Goal: Transaction & Acquisition: Purchase product/service

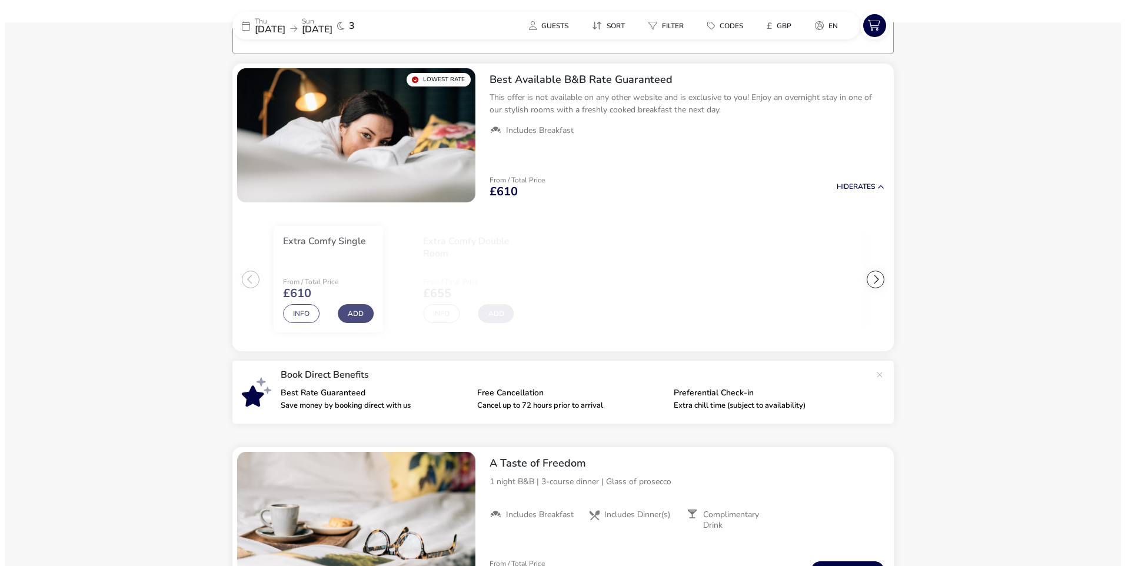
scroll to position [94, 0]
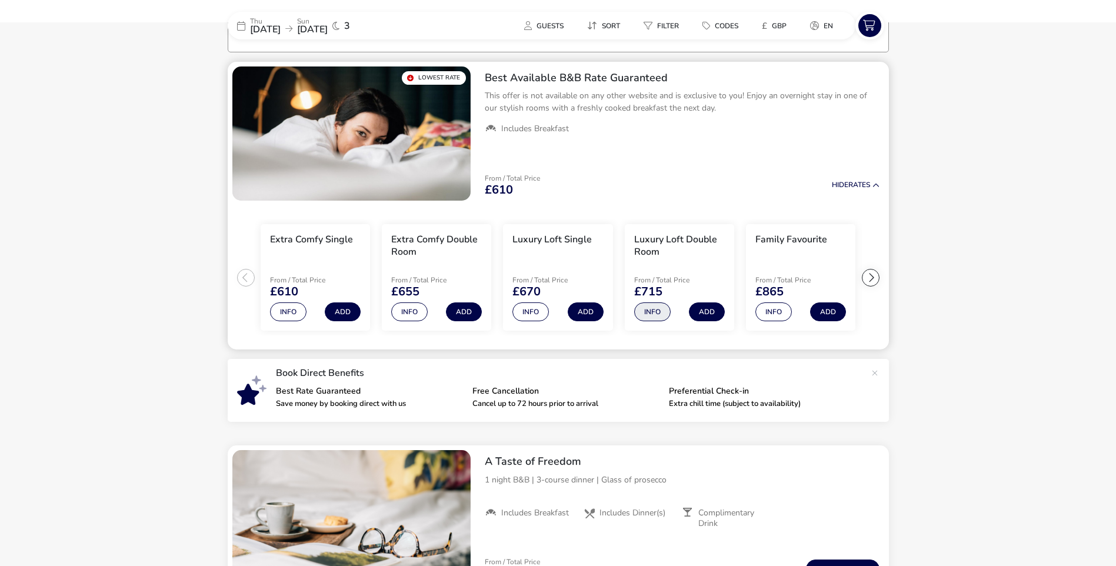
click at [653, 311] on button "Info" at bounding box center [652, 311] width 36 height 19
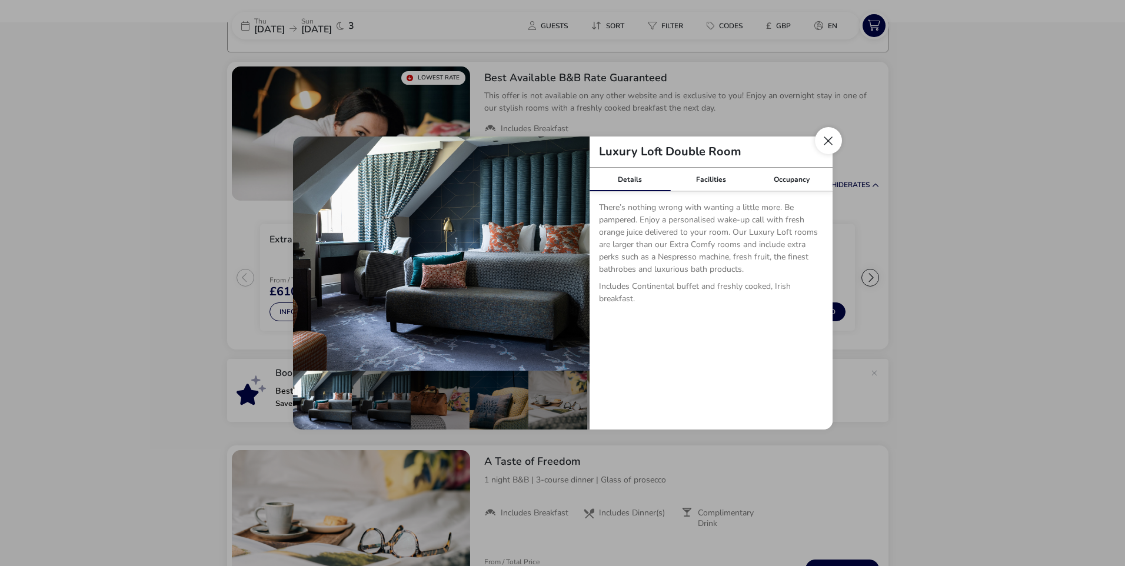
click at [825, 144] on button "Close dialog" at bounding box center [828, 140] width 27 height 27
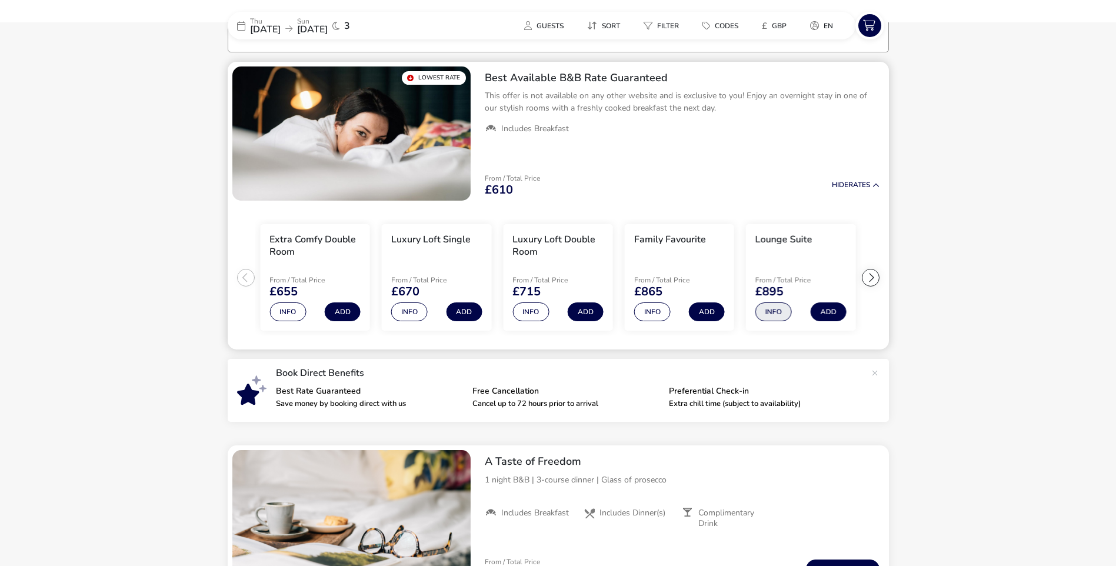
click at [781, 308] on button "Info" at bounding box center [773, 311] width 36 height 19
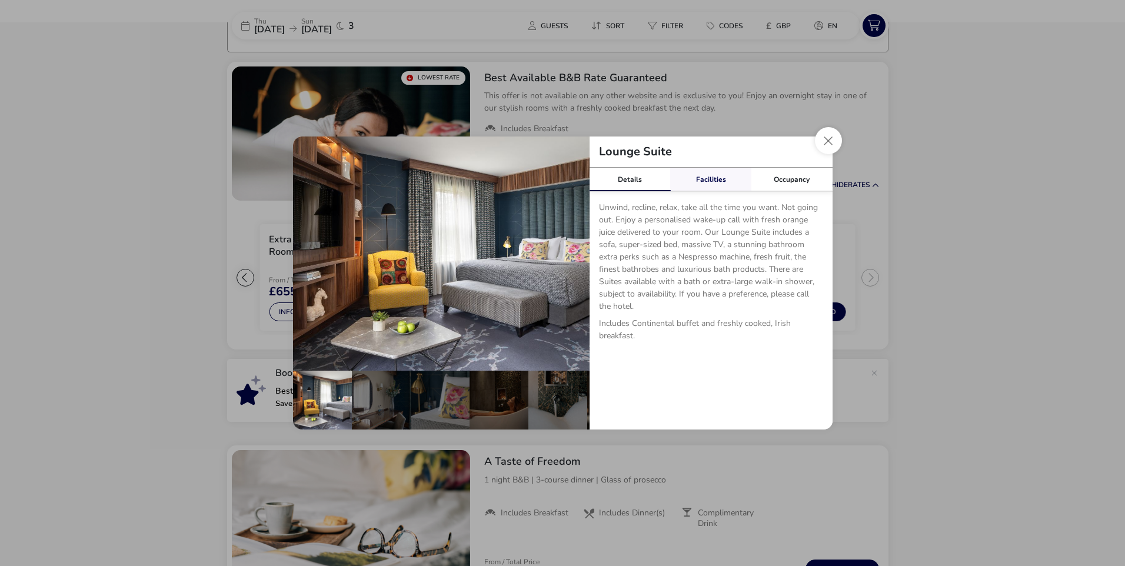
click at [729, 180] on link "Facilities" at bounding box center [710, 180] width 81 height 24
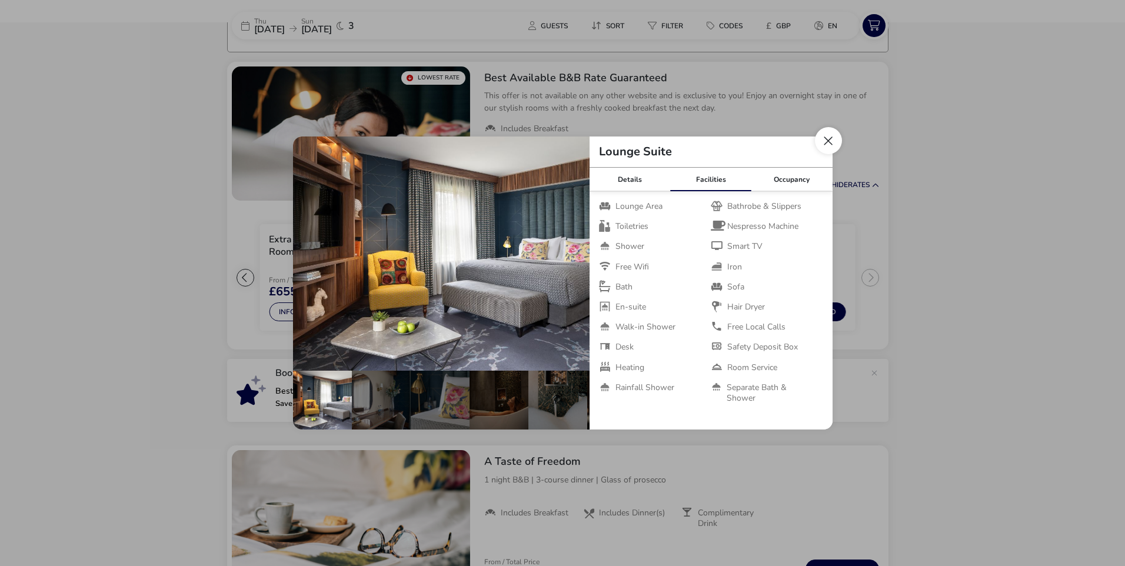
click at [826, 144] on button "Close dialog" at bounding box center [828, 140] width 27 height 27
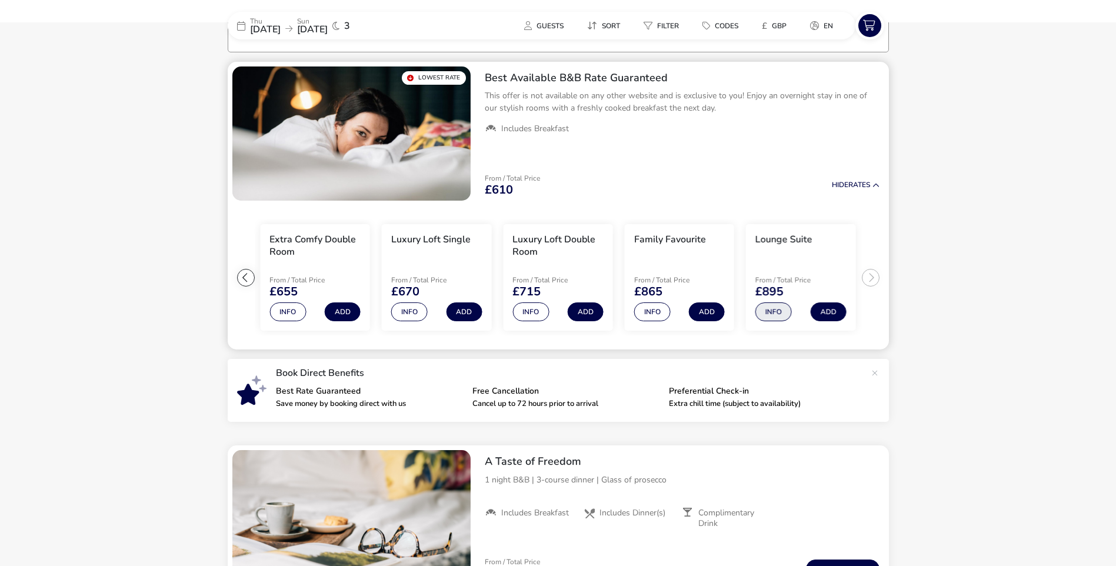
click at [773, 313] on button "Info" at bounding box center [773, 311] width 36 height 19
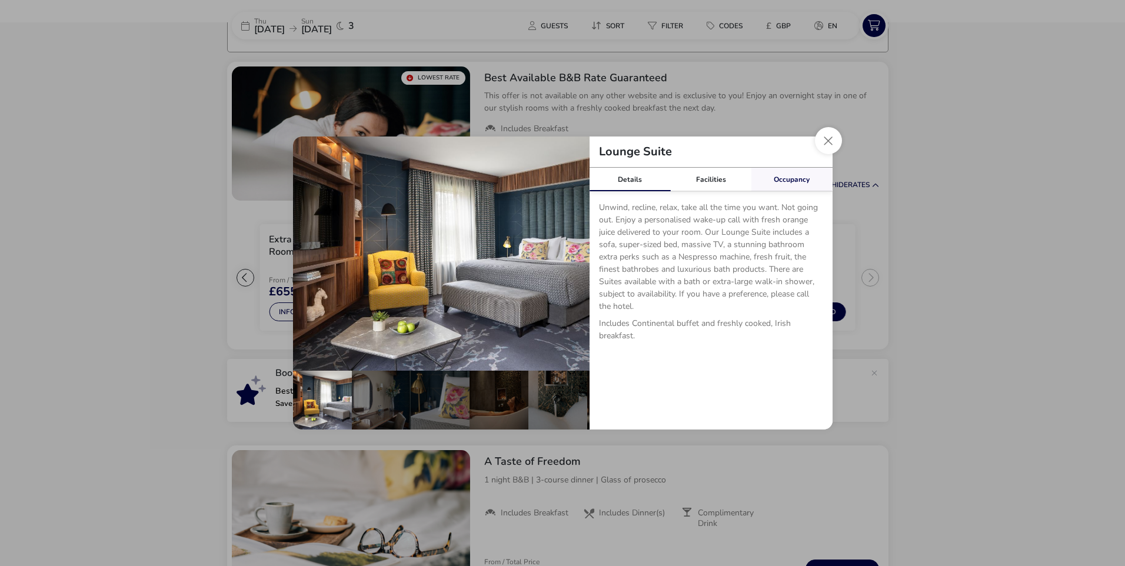
click at [796, 173] on link "Occupancy" at bounding box center [791, 180] width 81 height 24
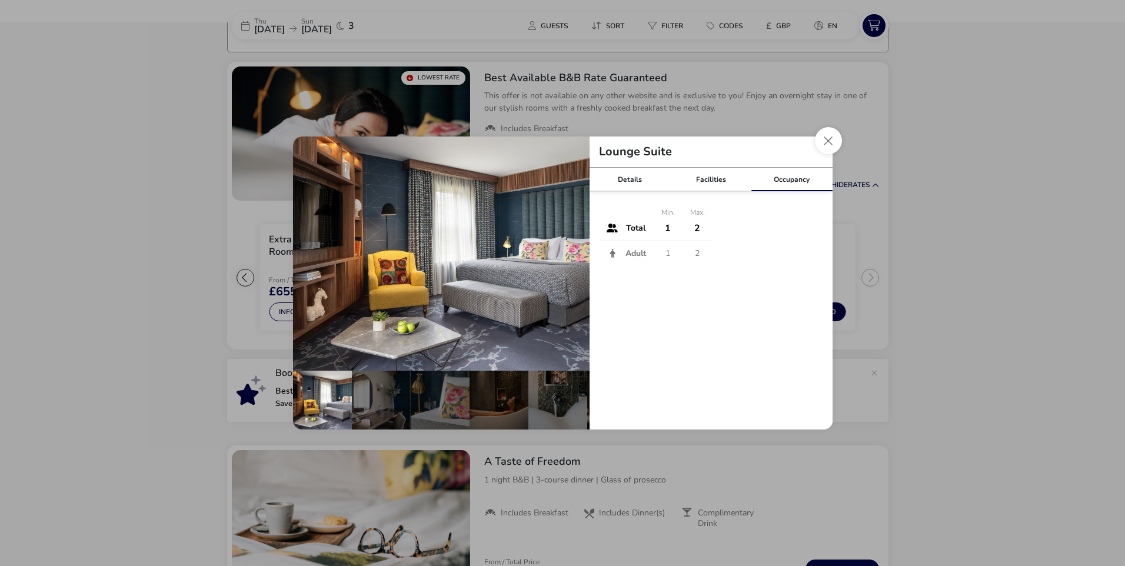
click at [828, 146] on button "Close dialog" at bounding box center [828, 140] width 27 height 27
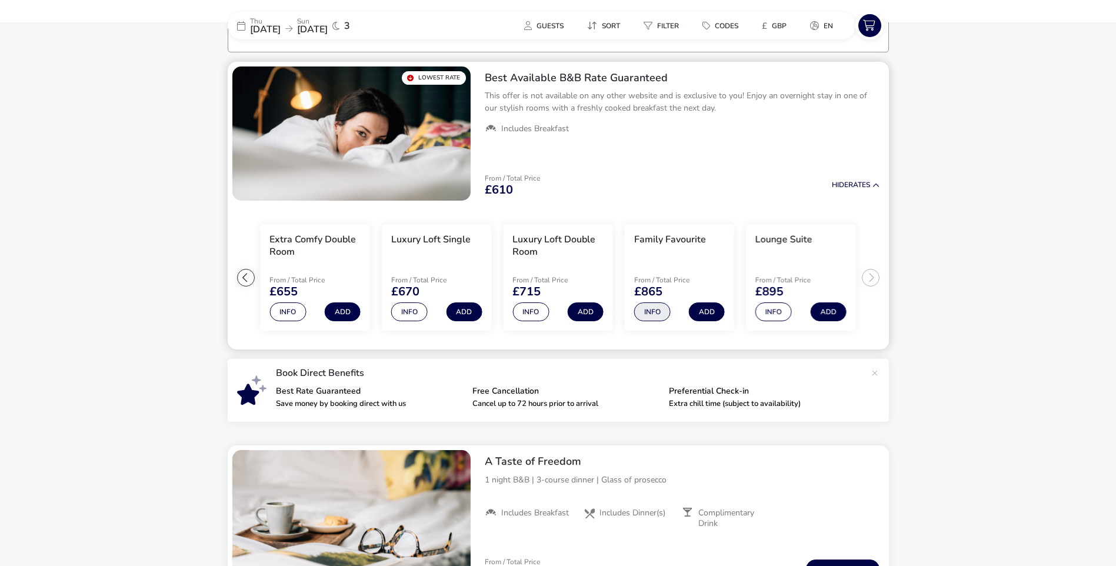
click at [660, 314] on button "Info" at bounding box center [652, 311] width 36 height 19
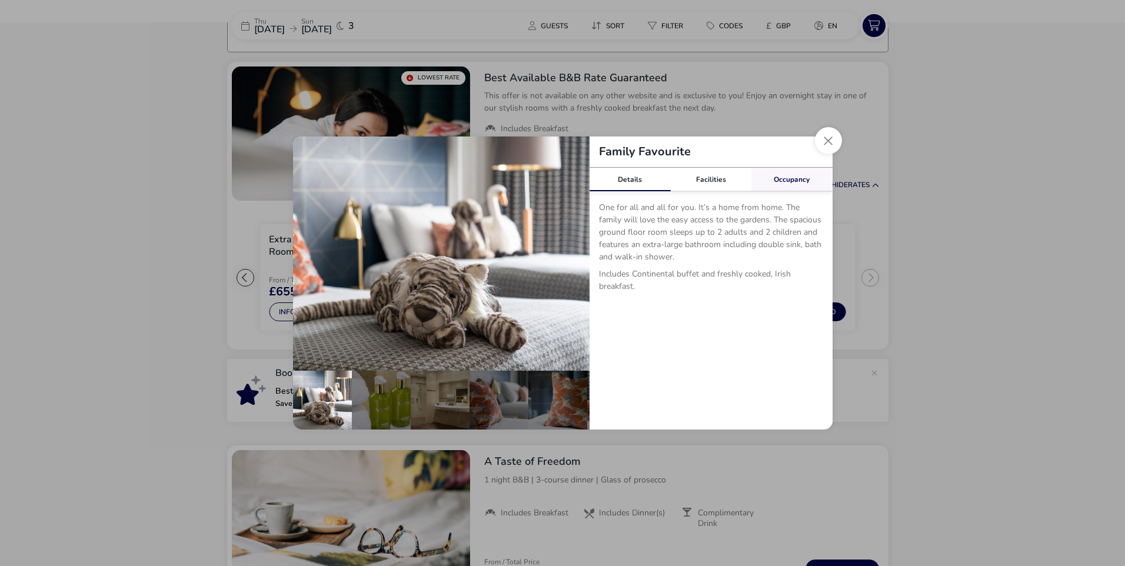
click at [798, 175] on link "Occupancy" at bounding box center [791, 180] width 81 height 24
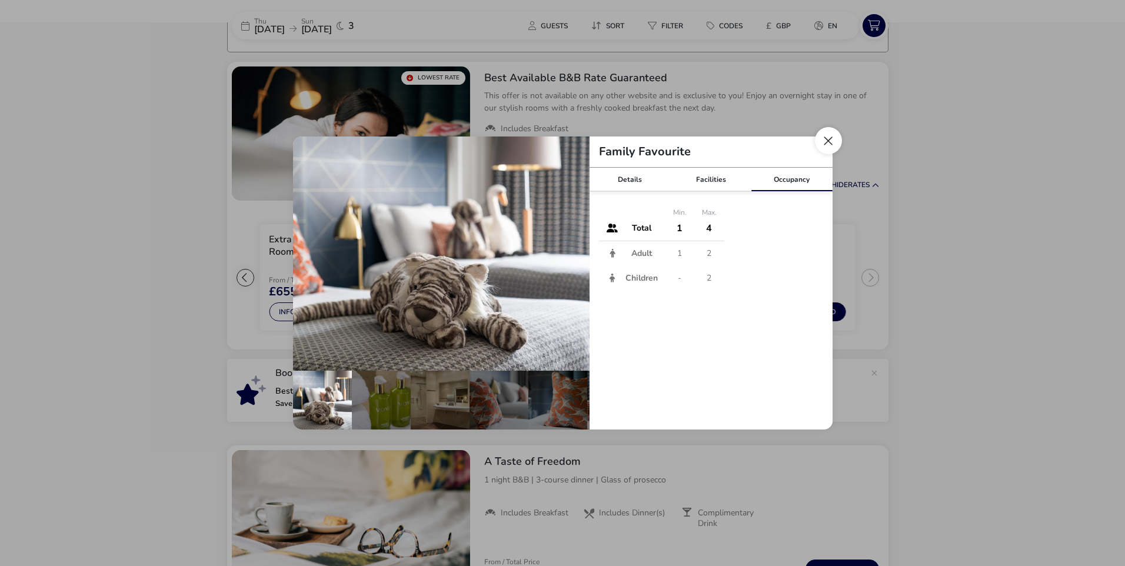
click at [831, 144] on button "Close dialog" at bounding box center [828, 140] width 27 height 27
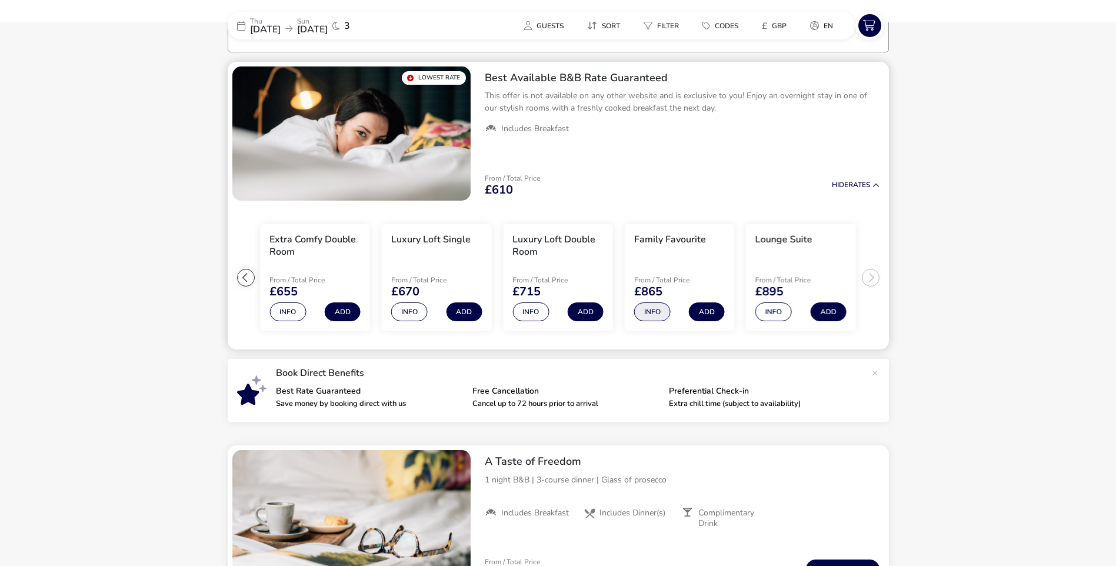
click at [653, 315] on button "Info" at bounding box center [652, 311] width 36 height 19
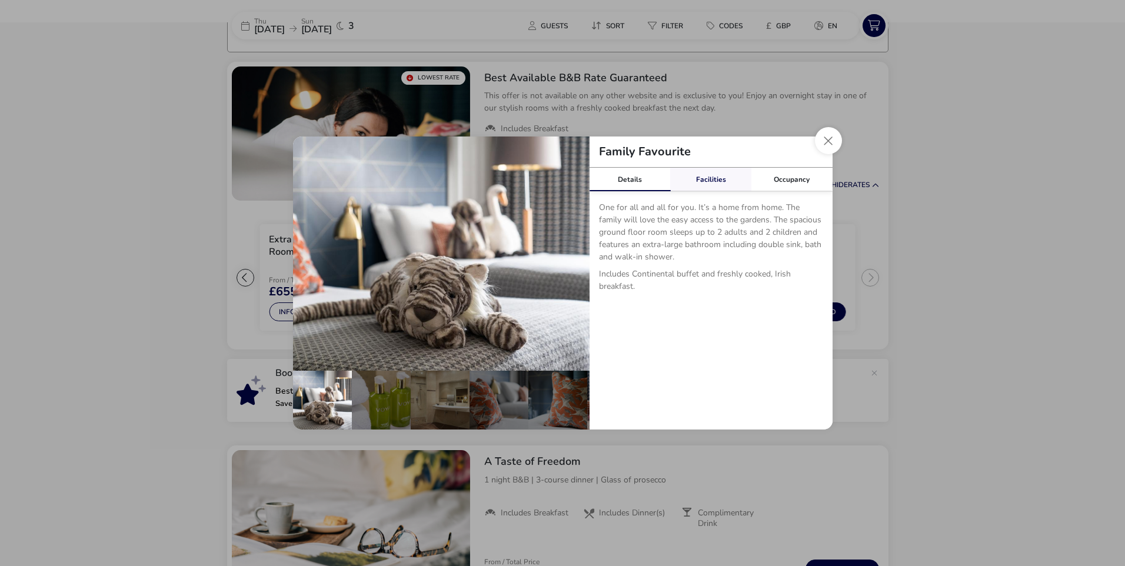
click at [707, 179] on link "Facilities" at bounding box center [710, 180] width 81 height 24
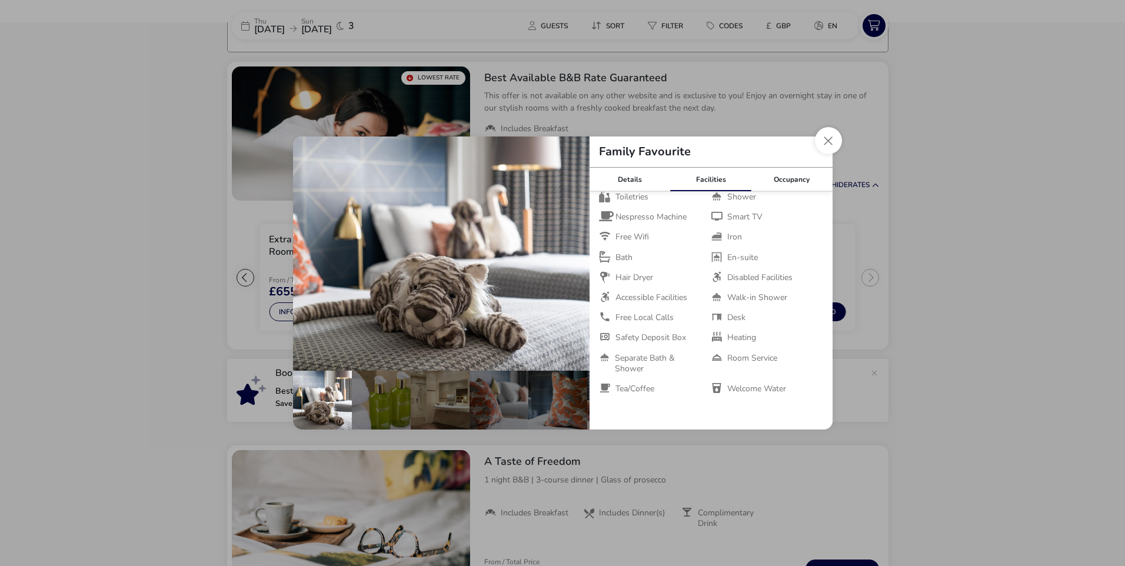
scroll to position [0, 0]
click at [831, 139] on button "Close dialog" at bounding box center [828, 140] width 27 height 27
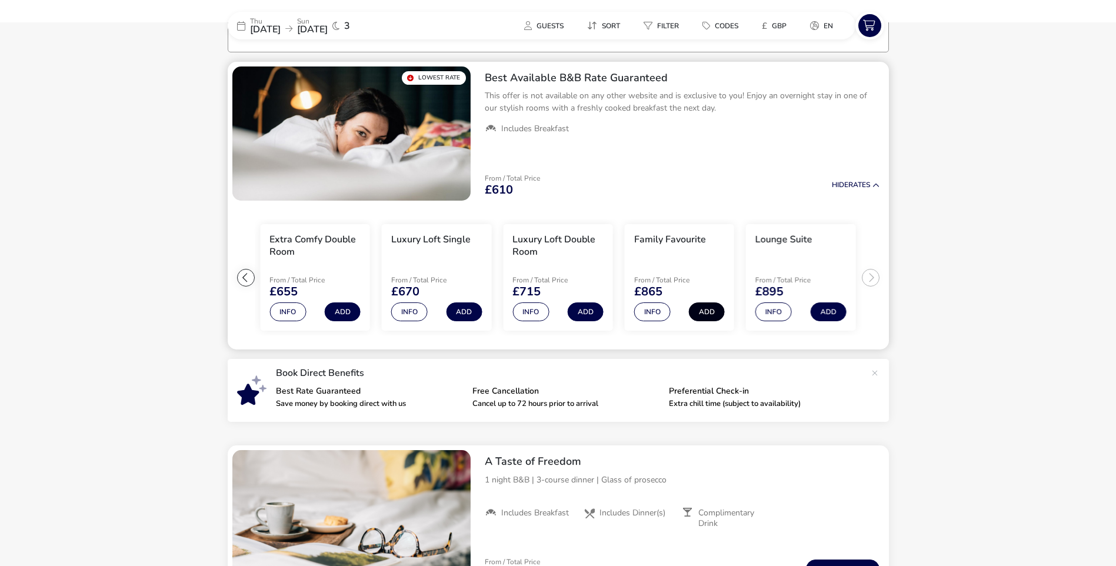
click at [710, 312] on button "Add" at bounding box center [707, 311] width 36 height 19
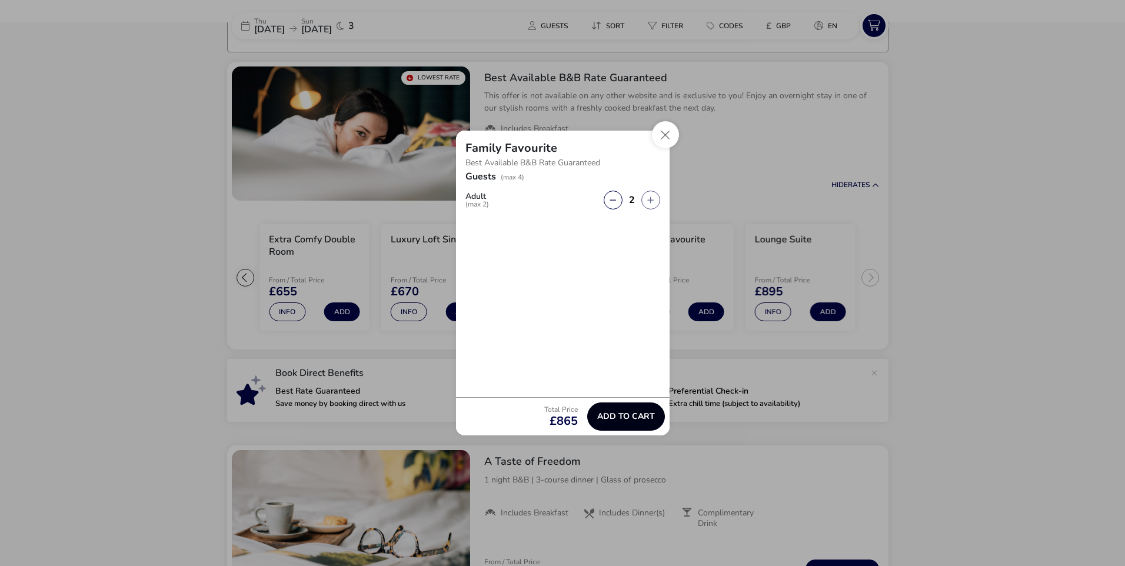
click at [652, 410] on button "Add to cart" at bounding box center [626, 416] width 78 height 28
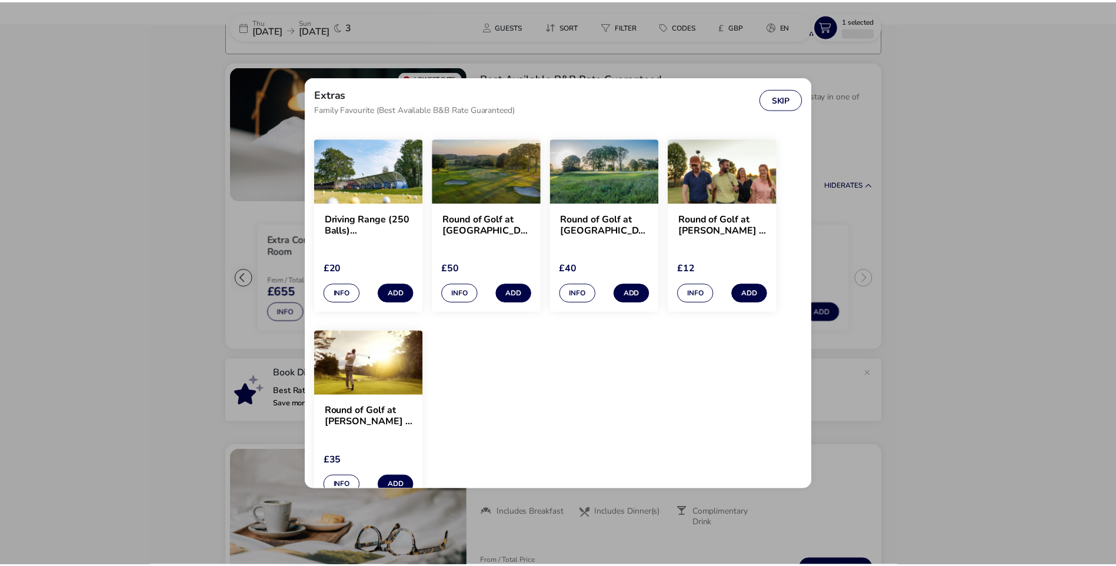
scroll to position [916, 0]
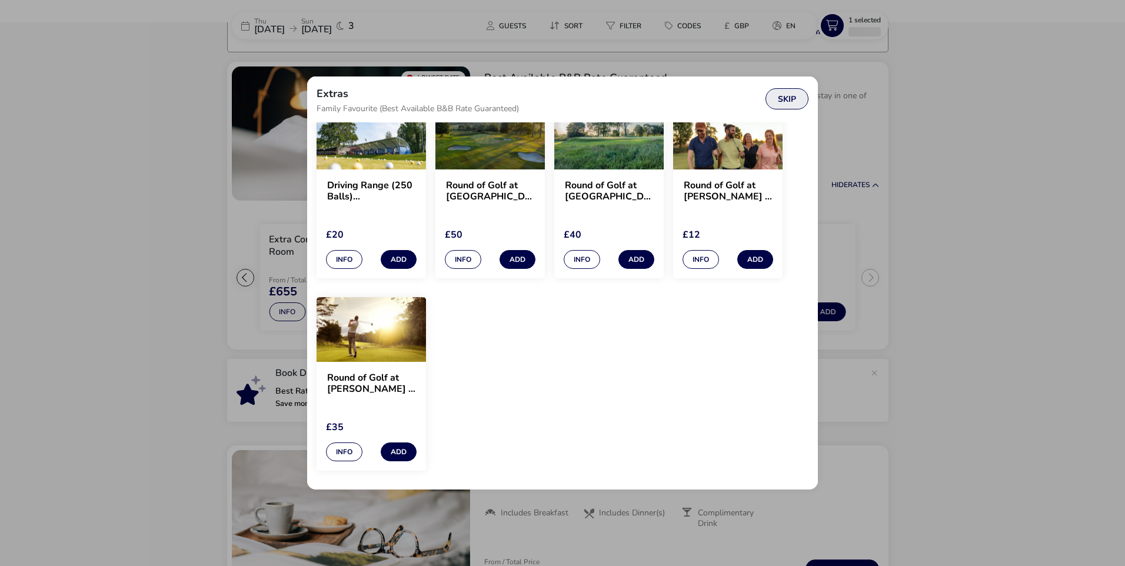
click at [794, 95] on button "Skip" at bounding box center [786, 98] width 43 height 21
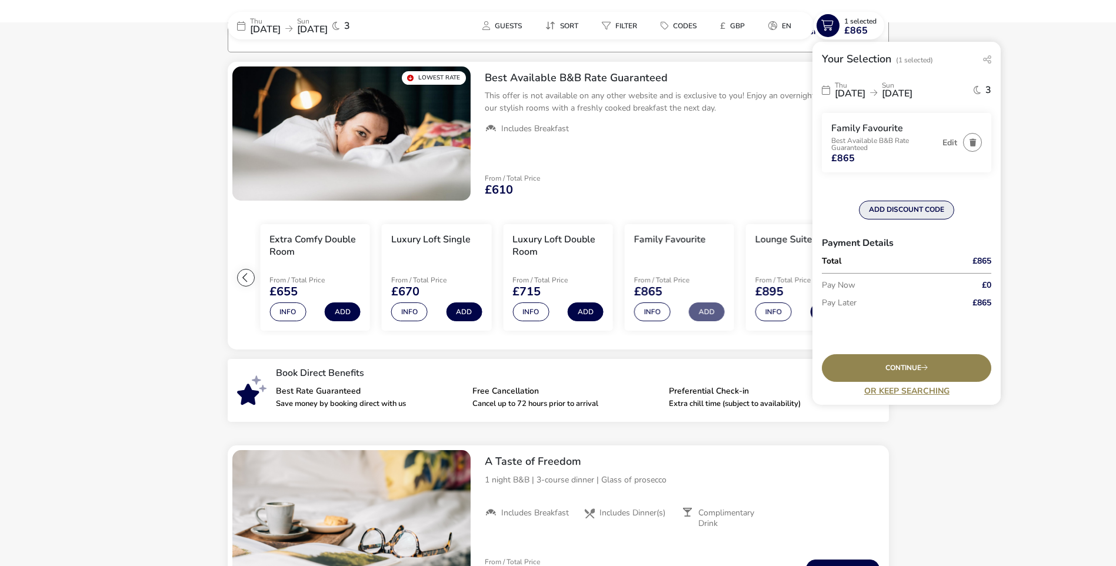
click at [906, 202] on button "ADD DISCOUNT CODE" at bounding box center [906, 210] width 95 height 19
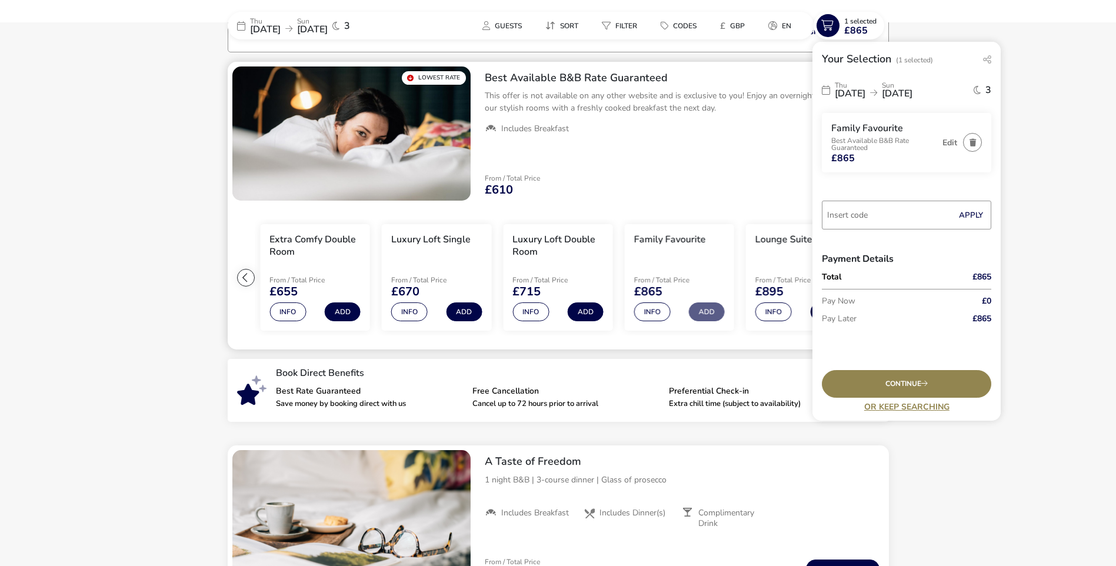
click at [578, 92] on p "This offer is not available on any other website and is exclusive to you! Enjoy…" at bounding box center [682, 101] width 395 height 25
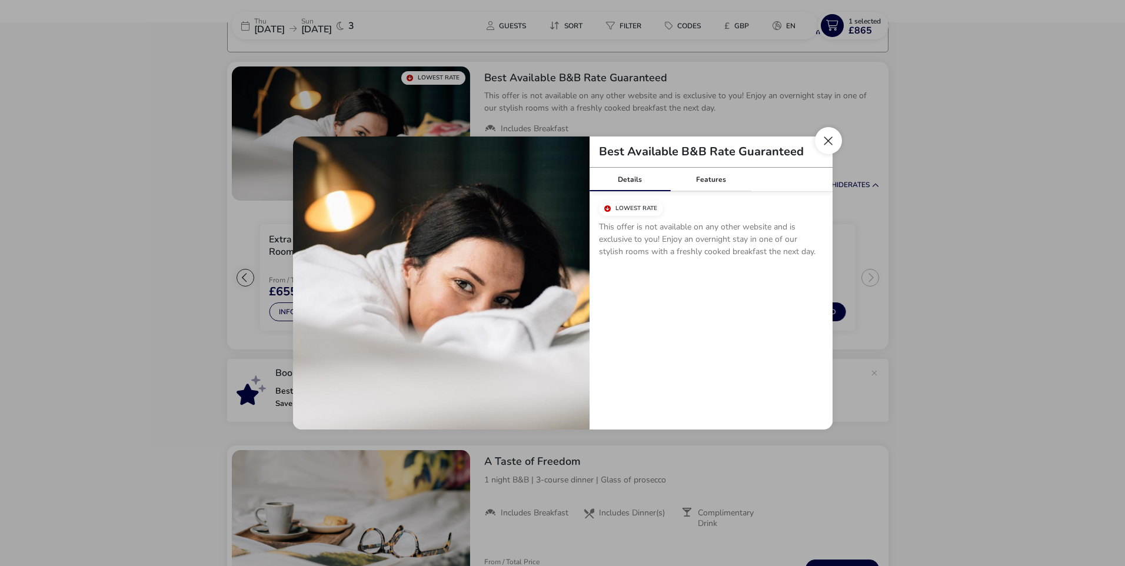
click at [827, 142] on button "Close modal" at bounding box center [828, 140] width 27 height 27
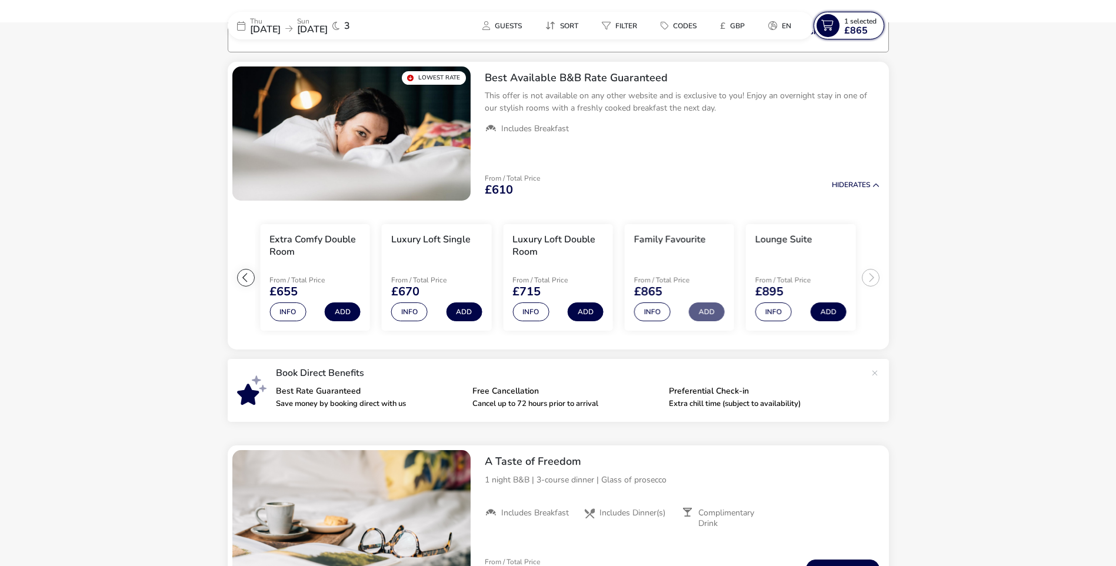
click at [862, 28] on span "£865" at bounding box center [856, 30] width 24 height 9
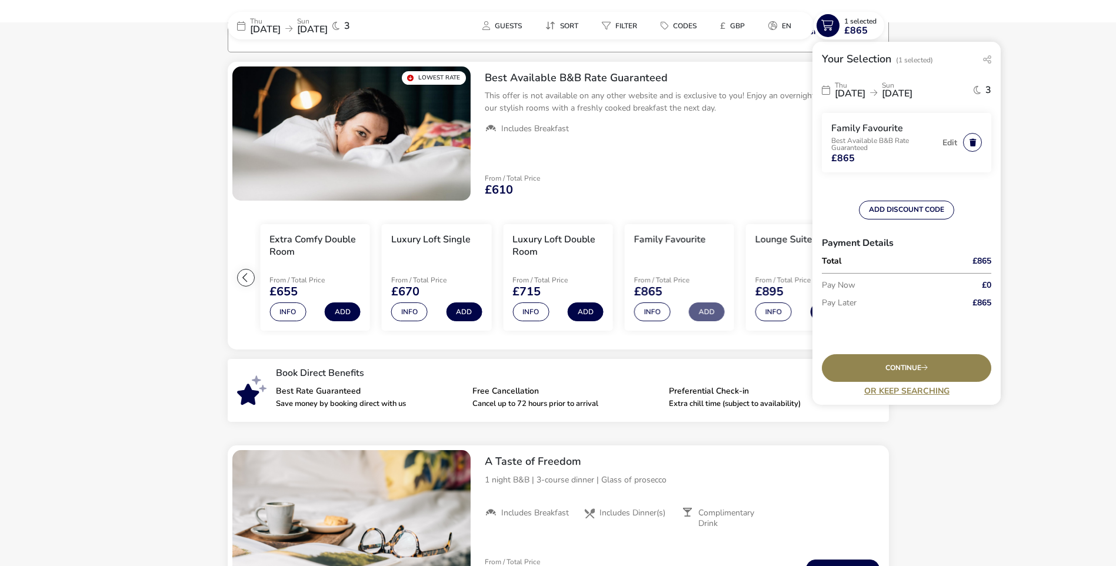
click at [971, 138] on button "button" at bounding box center [972, 142] width 19 height 19
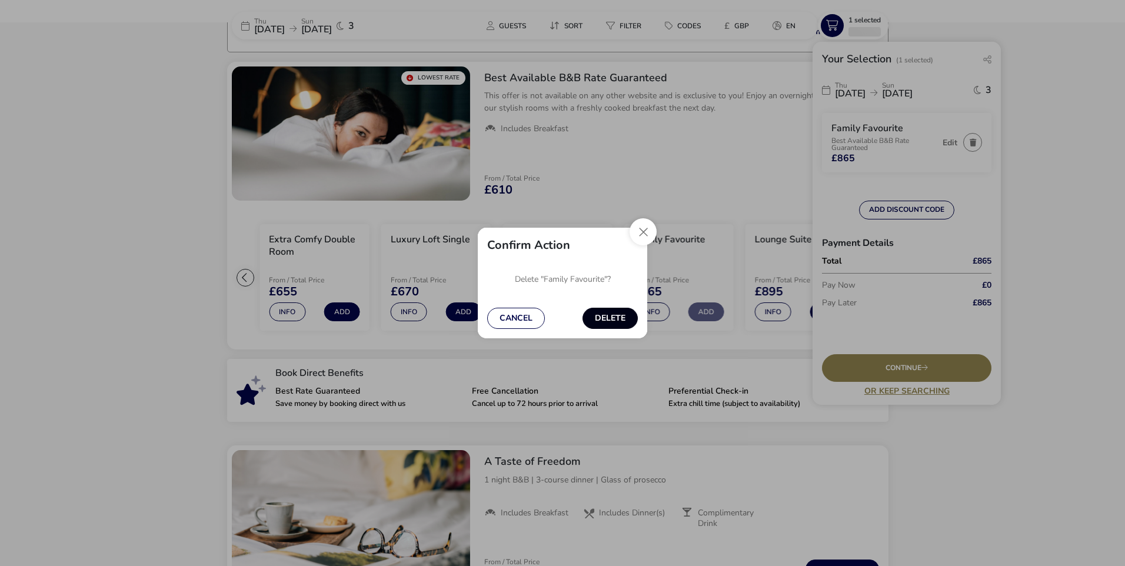
click at [612, 316] on button "Delete" at bounding box center [609, 318] width 55 height 21
